Goal: Entertainment & Leisure: Consume media (video, audio)

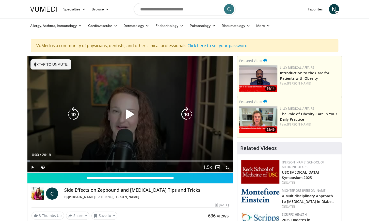
click at [39, 66] on button "Tap to unmute" at bounding box center [50, 64] width 41 height 10
click at [131, 114] on icon "Video Player" at bounding box center [130, 114] width 14 height 14
